Goal: Find specific page/section: Find specific page/section

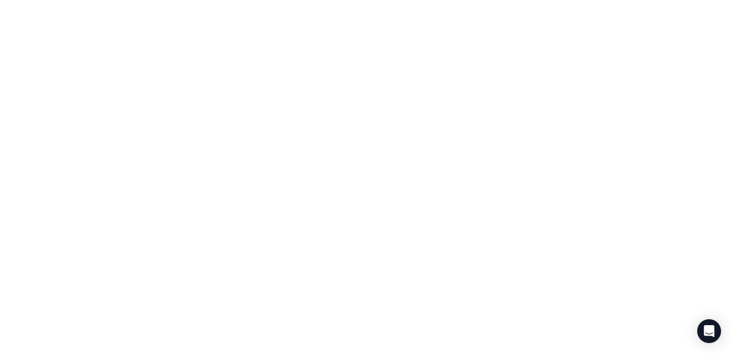
click at [462, 108] on body at bounding box center [365, 176] width 731 height 353
